Goal: Task Accomplishment & Management: Complete application form

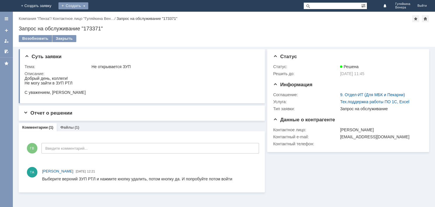
click at [88, 5] on div "Создать" at bounding box center [74, 5] width 30 height 7
click at [104, 18] on link "Заявка" at bounding box center [82, 17] width 44 height 7
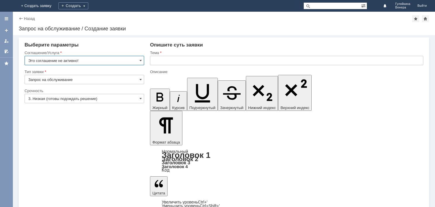
click at [163, 62] on input "text" at bounding box center [287, 60] width 274 height 9
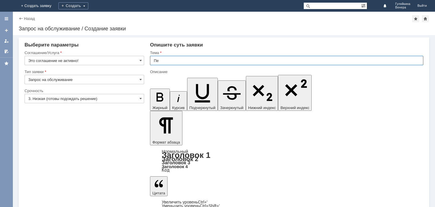
type input "П"
type input "Доступы новым кураторам по [GEOGRAPHIC_DATA]"
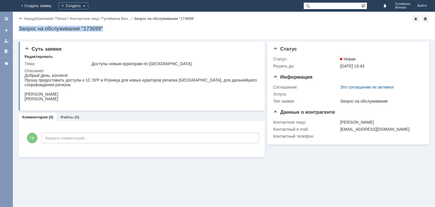
drag, startPoint x: 124, startPoint y: 29, endPoint x: 17, endPoint y: 29, distance: 106.8
click at [17, 29] on div "Назад | Компания "Пенза" / Контактное лицо "Гуляйкина Вен… / Запрос на обслужив…" at bounding box center [224, 26] width 423 height 28
copy div "Запрос на обслуживание "173699""
